Goal: Navigation & Orientation: Find specific page/section

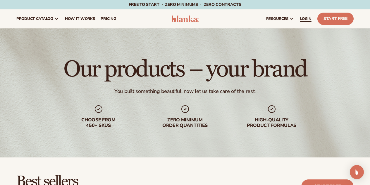
click at [300, 21] on link "LOGIN" at bounding box center [305, 18] width 17 height 19
click at [305, 18] on span "LOGIN" at bounding box center [305, 18] width 11 height 5
click at [301, 17] on span "LOGIN" at bounding box center [305, 18] width 11 height 5
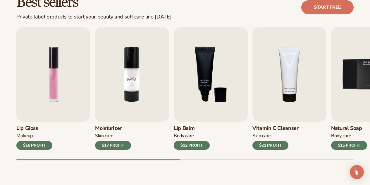
scroll to position [205, 0]
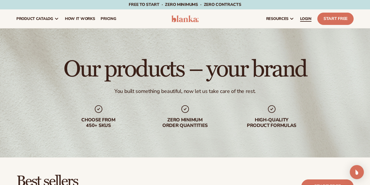
click at [302, 21] on link "LOGIN" at bounding box center [305, 18] width 17 height 19
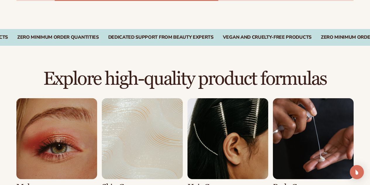
scroll to position [439, 0]
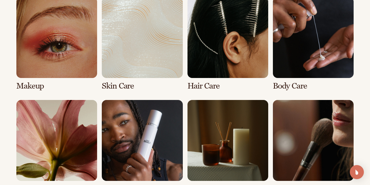
click at [212, 46] on link "3 / 8" at bounding box center [228, 43] width 81 height 93
click at [230, 49] on link "3 / 8" at bounding box center [228, 43] width 81 height 93
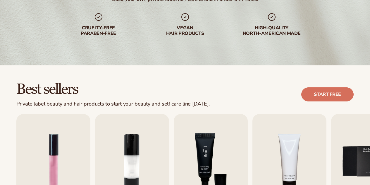
scroll to position [117, 0]
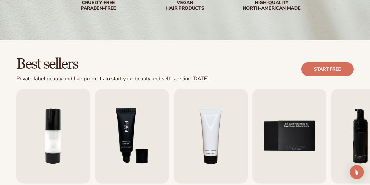
click at [130, 101] on img "3 / 9" at bounding box center [132, 136] width 74 height 95
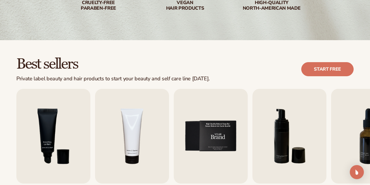
click at [193, 129] on img "5 / 9" at bounding box center [211, 136] width 74 height 95
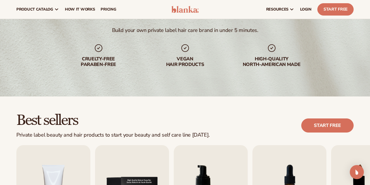
scroll to position [59, 0]
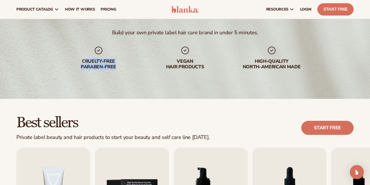
drag, startPoint x: 116, startPoint y: 66, endPoint x: 85, endPoint y: 61, distance: 31.3
click at [85, 61] on div "cruelty-free paraben-free" at bounding box center [98, 64] width 75 height 11
drag, startPoint x: 80, startPoint y: 60, endPoint x: 117, endPoint y: 66, distance: 37.1
click at [117, 66] on div "cruelty-free paraben-free" at bounding box center [98, 64] width 75 height 11
copy div "cruelty-free paraben-free"
